Goal: Task Accomplishment & Management: Use online tool/utility

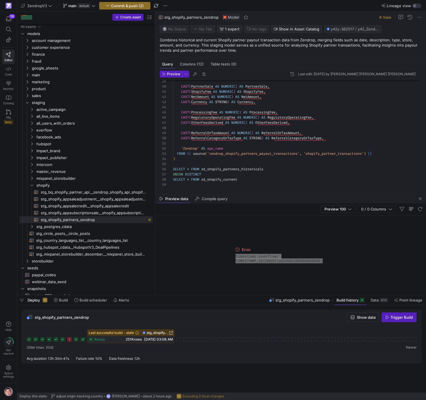
scroll to position [15, 103]
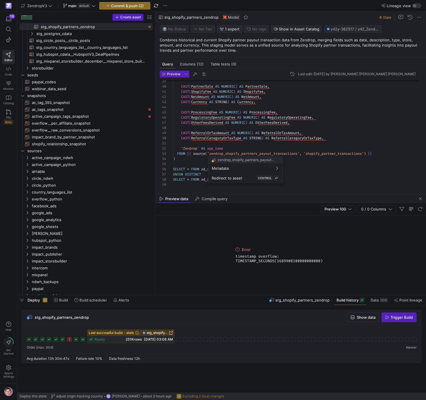
click at [273, 134] on div at bounding box center [213, 200] width 426 height 400
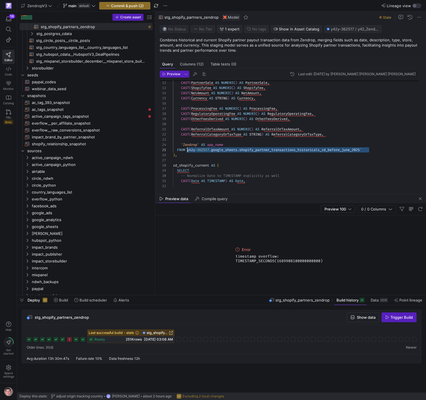
scroll to position [21, 14]
drag, startPoint x: 375, startPoint y: 148, endPoint x: 203, endPoint y: 149, distance: 172.1
click at [187, 150] on div "CAST ( Date AS TIMESTAMP ) AS Date , -- Normalize Date to TIMESTAMP explicitly …" at bounding box center [298, 173] width 251 height 309
click at [169, 73] on span "Preview" at bounding box center [173, 74] width 13 height 4
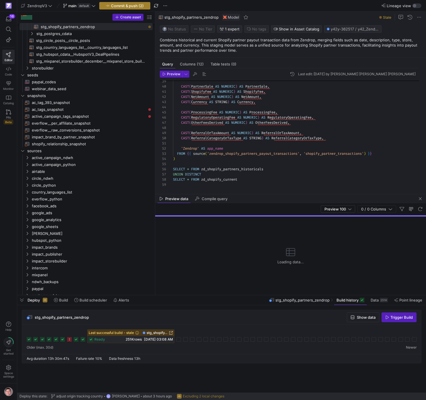
click at [115, 6] on span "Commit & push (2)" at bounding box center [127, 5] width 33 height 5
click at [120, 4] on span "Commit & push (2)" at bounding box center [127, 5] width 33 height 5
click at [119, 4] on span "Commit & push (2)" at bounding box center [127, 5] width 33 height 5
click at [254, 114] on div "CAST ( PartnerSale AS NUMERIC ) AS PartnerSale , CAST ( ShopifyFee AS NUMERIC )…" at bounding box center [298, 32] width 251 height 309
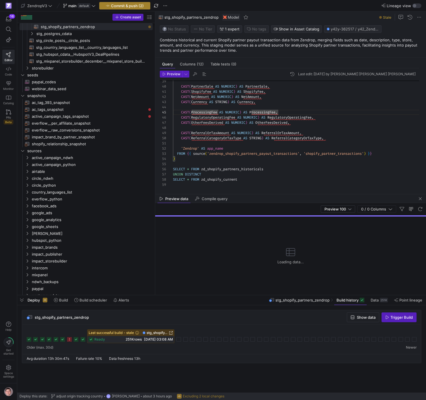
click at [124, 5] on span "Commit & push (2)" at bounding box center [127, 5] width 33 height 5
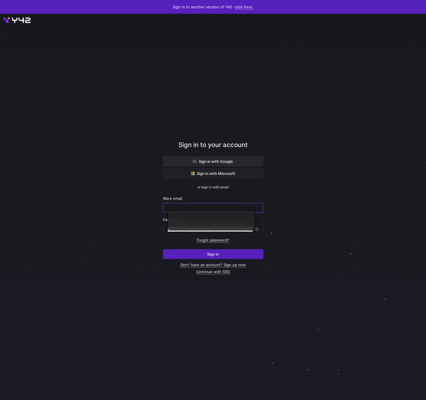
click at [215, 165] on span at bounding box center [213, 161] width 100 height 9
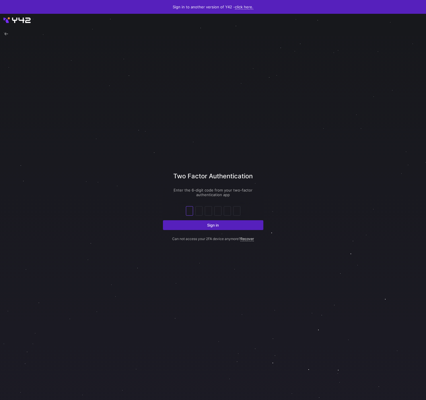
type input "3"
type input "6"
type input "4"
type input "3"
type input "1"
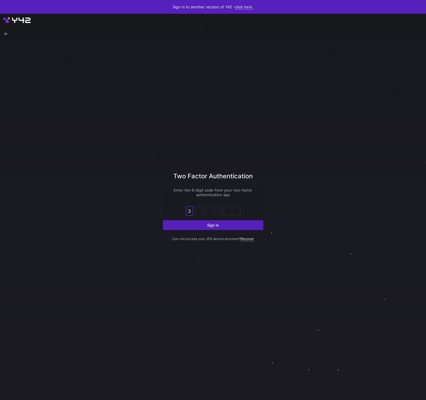
type input "7"
click at [163, 220] on button "Sign in" at bounding box center [213, 225] width 100 height 10
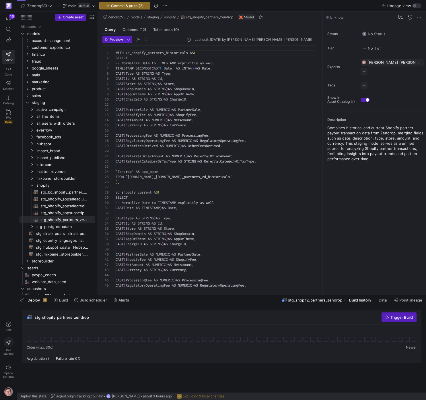
scroll to position [52, 0]
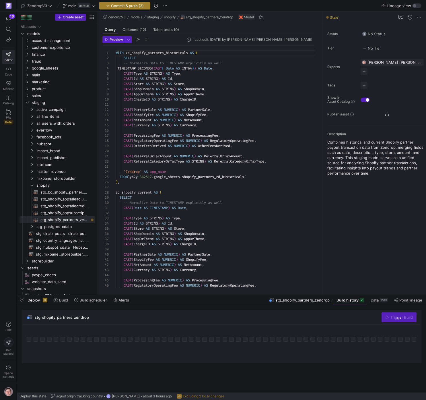
click at [133, 3] on span "Commit & push (2)" at bounding box center [127, 5] width 33 height 5
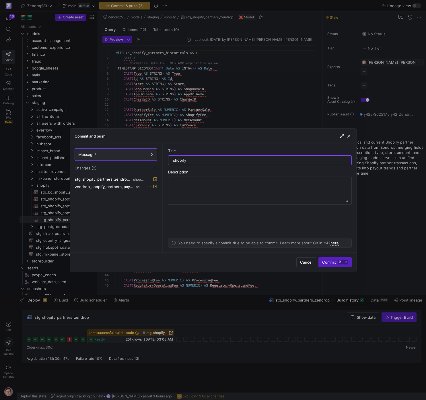
type input "shopify"
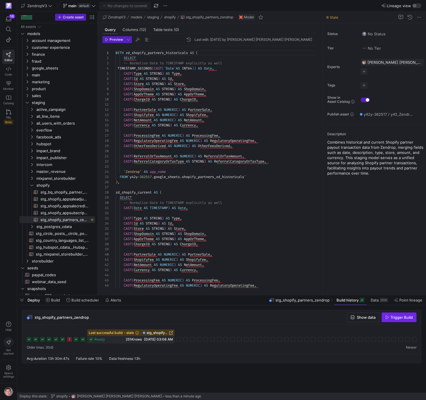
click at [410, 319] on span "Trigger Build" at bounding box center [401, 317] width 22 height 5
click at [178, 340] on icon at bounding box center [178, 339] width 5 height 5
click at [174, 207] on div "-- Normalize Date to TIMESTAMP explicitly as well TIMESTAMP_SECONDS ( CAST ( ` …" at bounding box center [218, 200] width 204 height 309
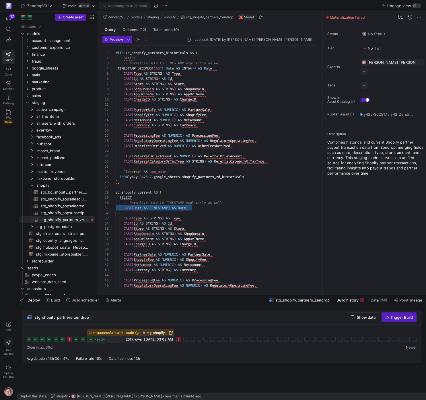
scroll to position [0, 0]
click at [174, 207] on div "-- Normalize Date to TIMESTAMP explicitly as well TIMESTAMP_SECONDS ( CAST ( ` …" at bounding box center [218, 200] width 204 height 309
click at [192, 68] on div "-- Normalize Date to TIMESTAMP explicitly as well TIMESTAMP_SECONDS ( CAST ( ` …" at bounding box center [218, 200] width 204 height 309
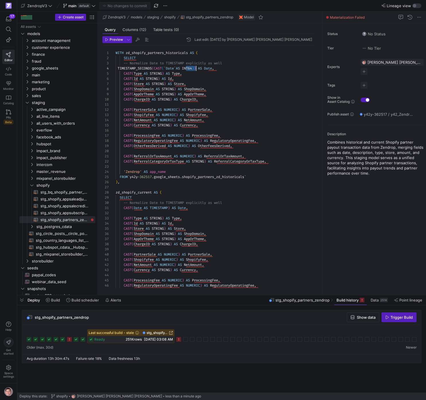
click at [192, 68] on div "-- Normalize Date to TIMESTAMP explicitly as well TIMESTAMP_SECONDS ( CAST ( ` …" at bounding box center [218, 200] width 204 height 309
click at [130, 7] on span "Commit & push (1)" at bounding box center [127, 5] width 32 height 5
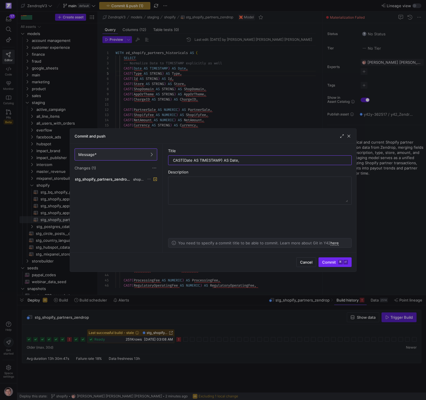
type input "CAST(Date AS TIMESTAMP) AS Date,"
click at [330, 260] on span "Commit ⌘ ⏎" at bounding box center [335, 262] width 26 height 5
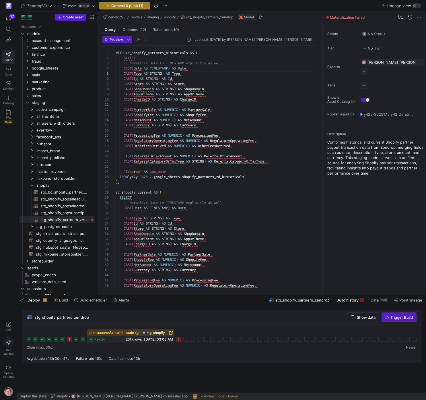
click at [136, 8] on span "button" at bounding box center [125, 5] width 50 height 7
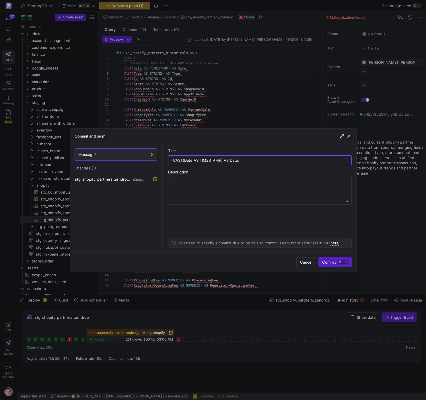
type input "CAST(Date AS TIMESTAMP) AS Date,"
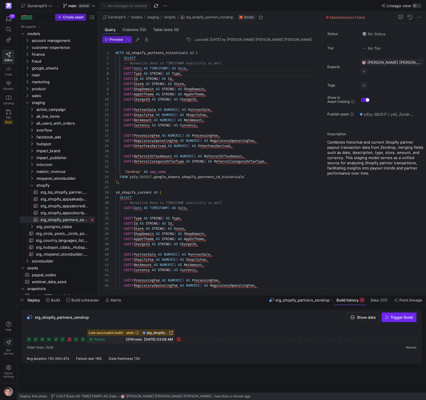
click at [395, 318] on span "Trigger Build" at bounding box center [401, 317] width 22 height 5
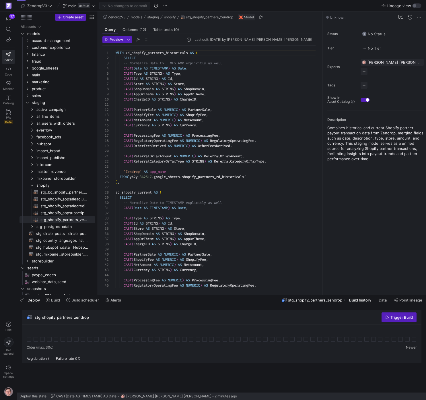
scroll to position [52, 0]
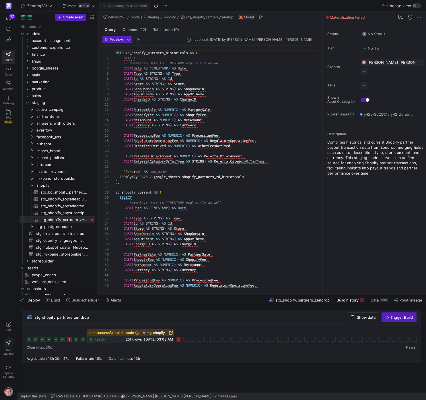
click at [180, 339] on icon at bounding box center [178, 339] width 5 height 5
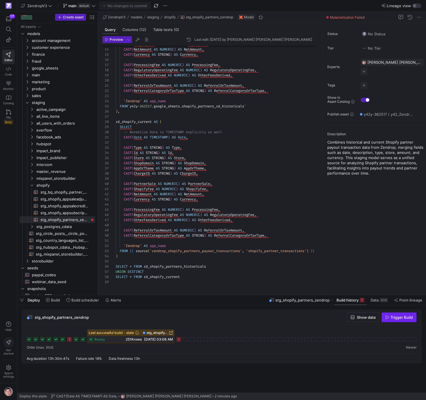
click at [403, 319] on span "Trigger Build" at bounding box center [401, 317] width 22 height 5
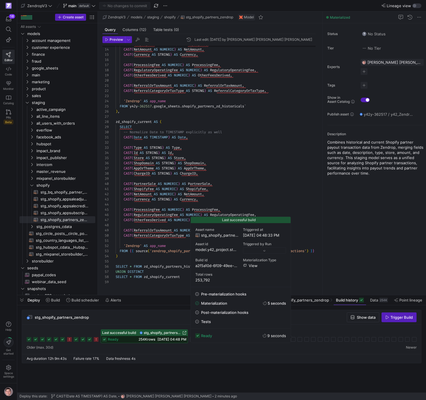
click at [171, 340] on span "09/16/25, 04:48 PM" at bounding box center [171, 339] width 29 height 4
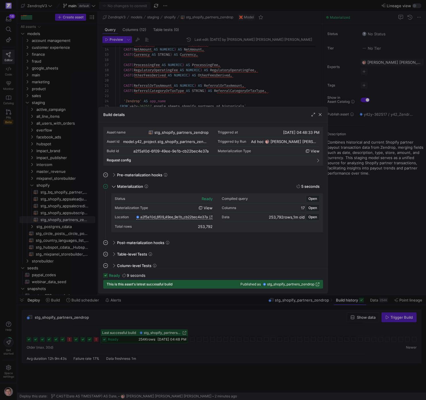
click at [291, 284] on span "stg_shopify_partners_zendrop" at bounding box center [290, 284] width 47 height 4
